Goal: Check status: Check status

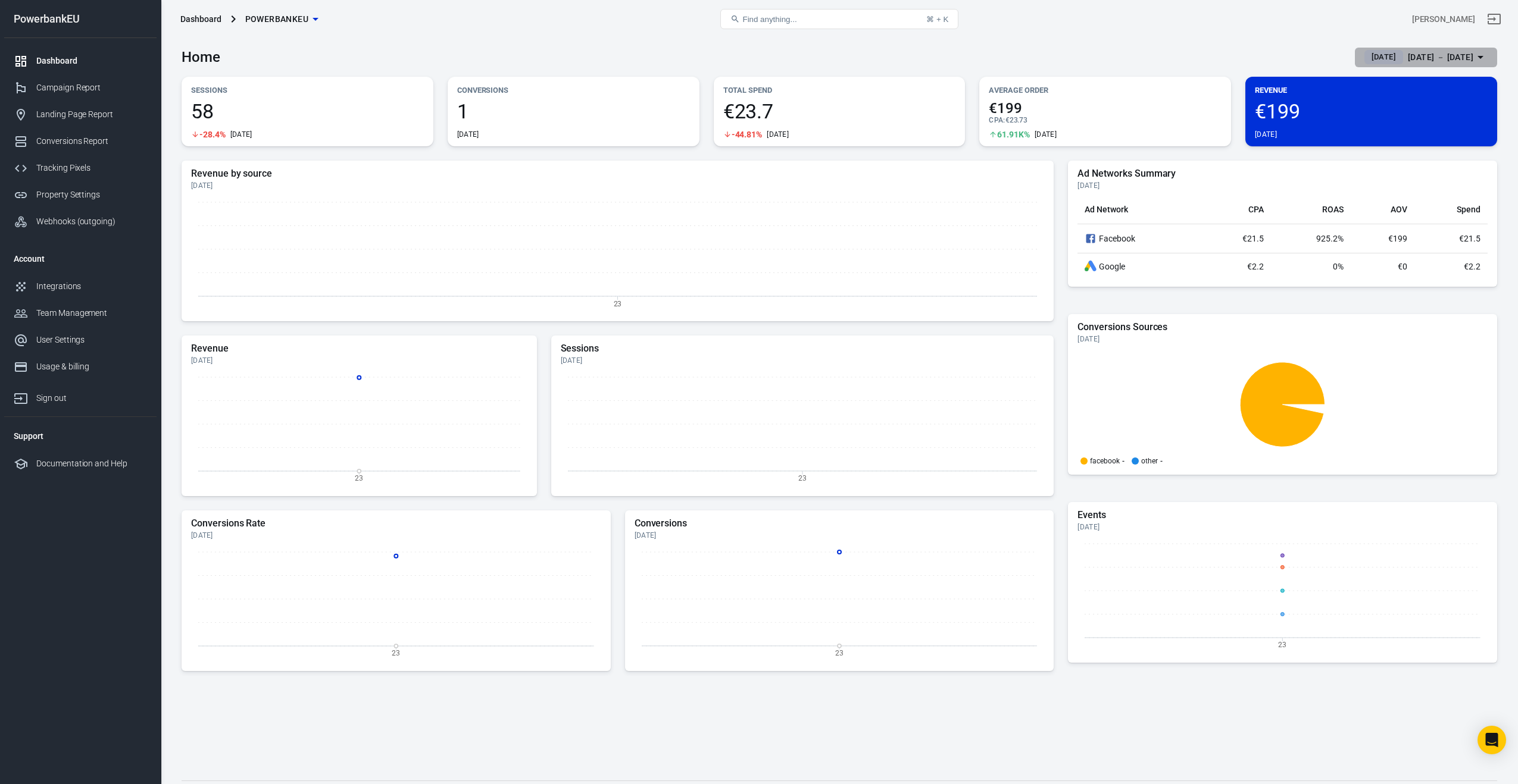
click at [1367, 59] on span "[DATE]" at bounding box center [1384, 57] width 34 height 12
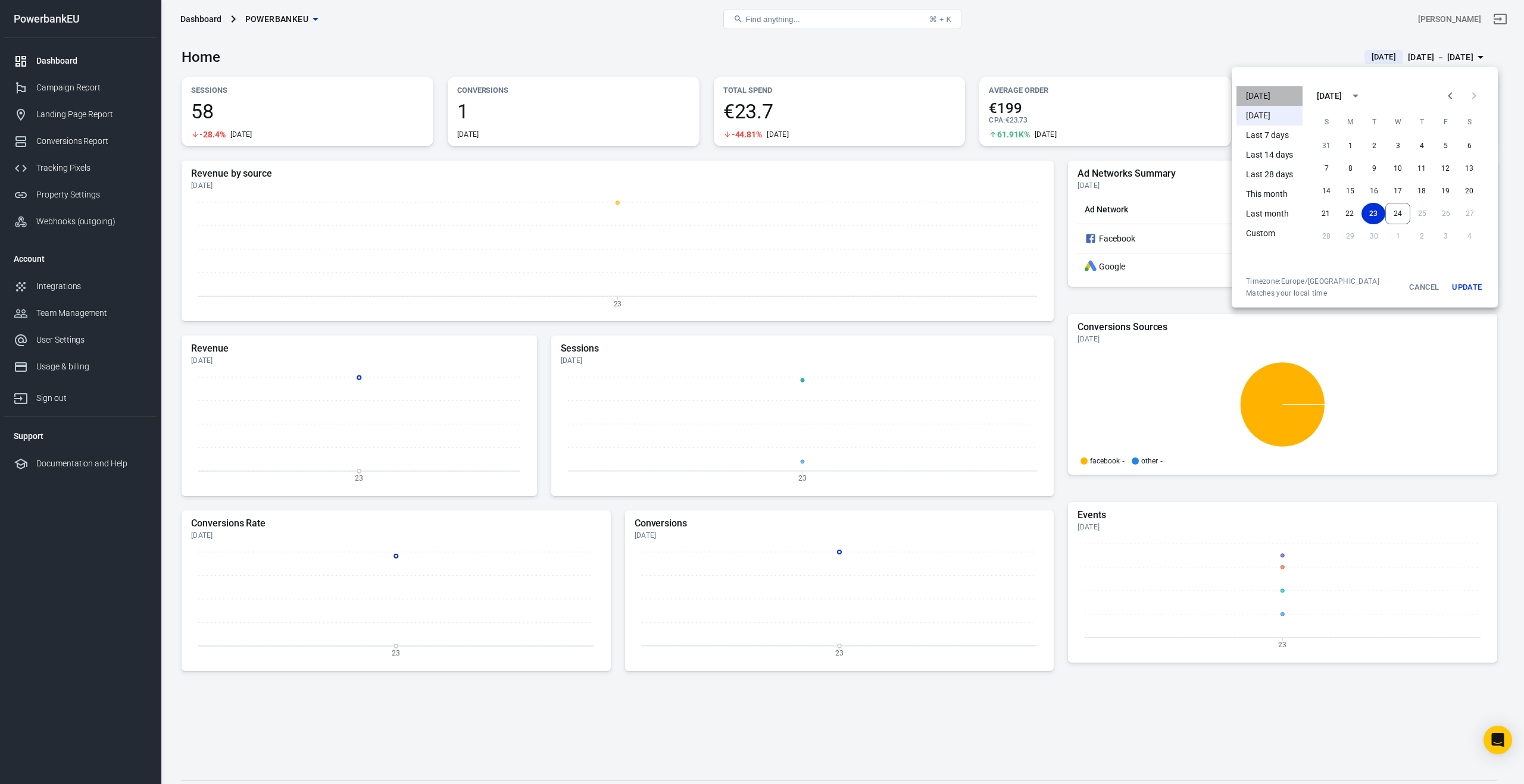
click at [1264, 94] on li "[DATE]" at bounding box center [1269, 96] width 66 height 20
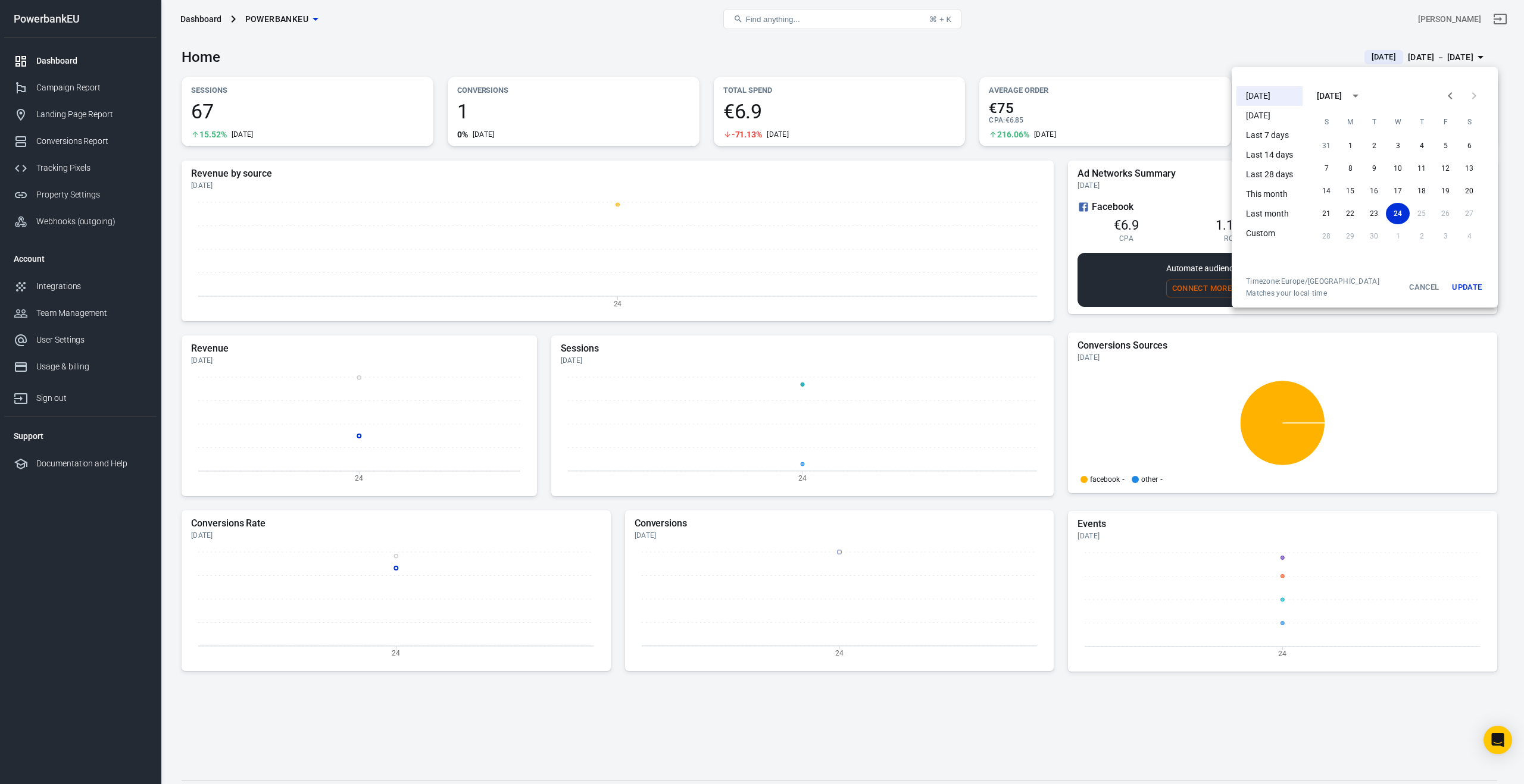
click at [1077, 60] on div at bounding box center [762, 392] width 1524 height 784
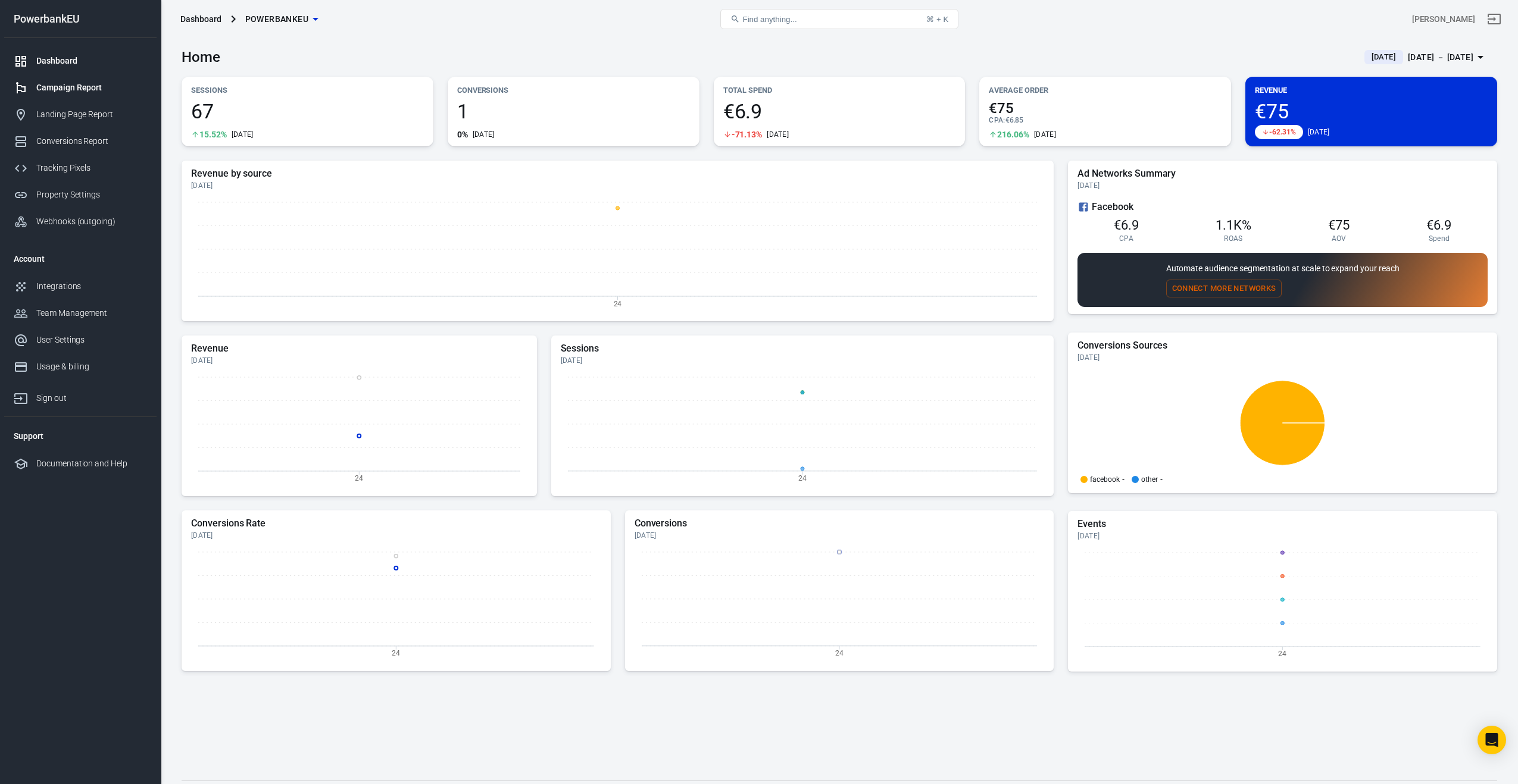
click at [59, 86] on div "Campaign Report" at bounding box center [92, 88] width 111 height 13
